Goal: Transaction & Acquisition: Purchase product/service

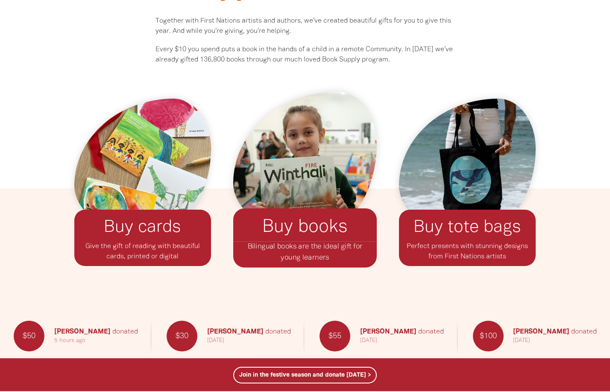
scroll to position [646, 0]
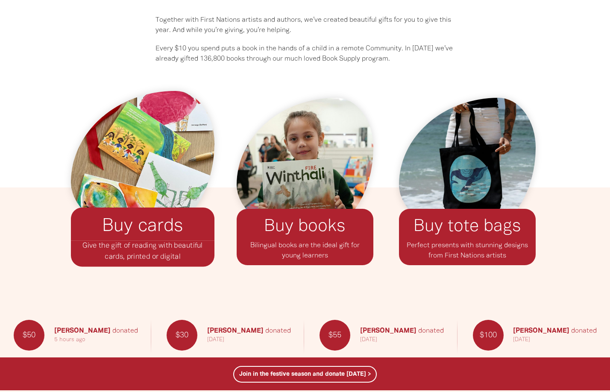
click at [170, 254] on p "Give the gift of reading with beautiful﻿ cards, printed or digital" at bounding box center [143, 254] width 144 height 26
click at [165, 230] on link "Buy cards﻿" at bounding box center [142, 226] width 81 height 17
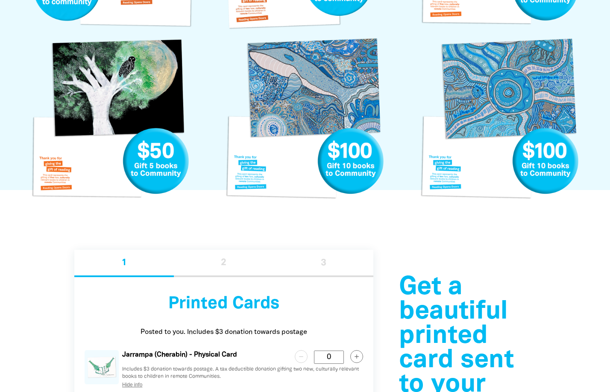
scroll to position [714, 0]
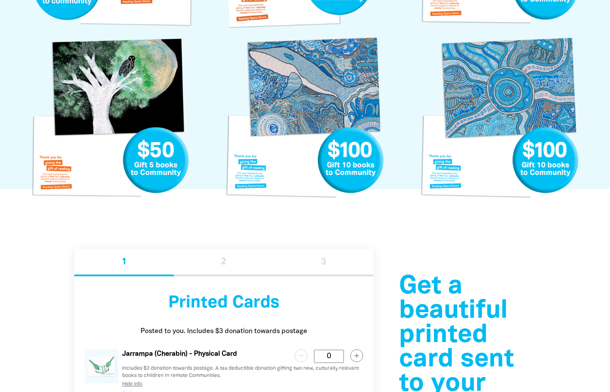
click at [292, 73] on link "Whale Gift Card" at bounding box center [305, 119] width 169 height 169
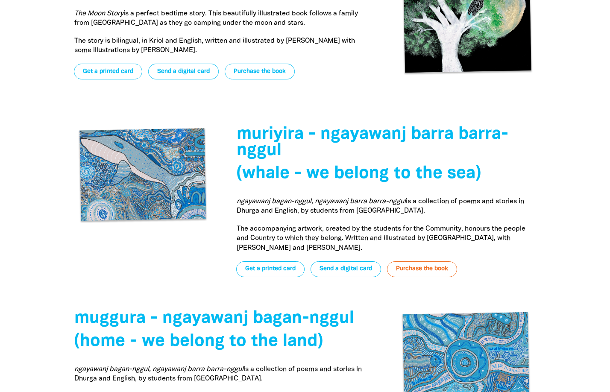
scroll to position [2815, 0]
